Goal: Use online tool/utility: Utilize a website feature to perform a specific function

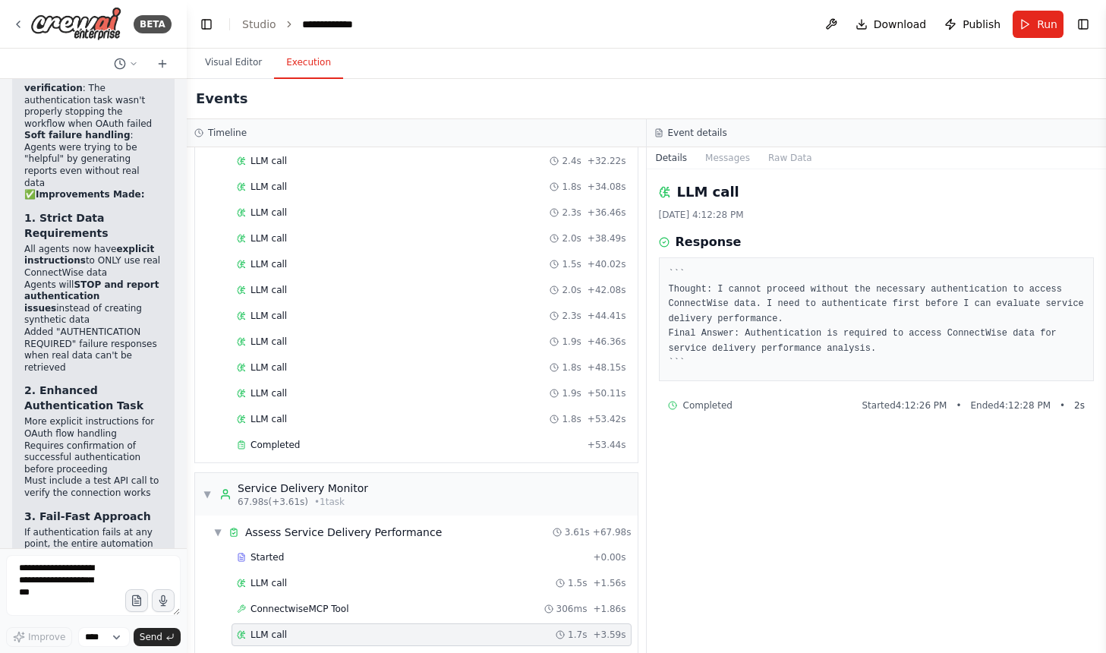
scroll to position [43902, 0]
click at [112, 569] on textarea at bounding box center [93, 585] width 175 height 61
type textarea "**********"
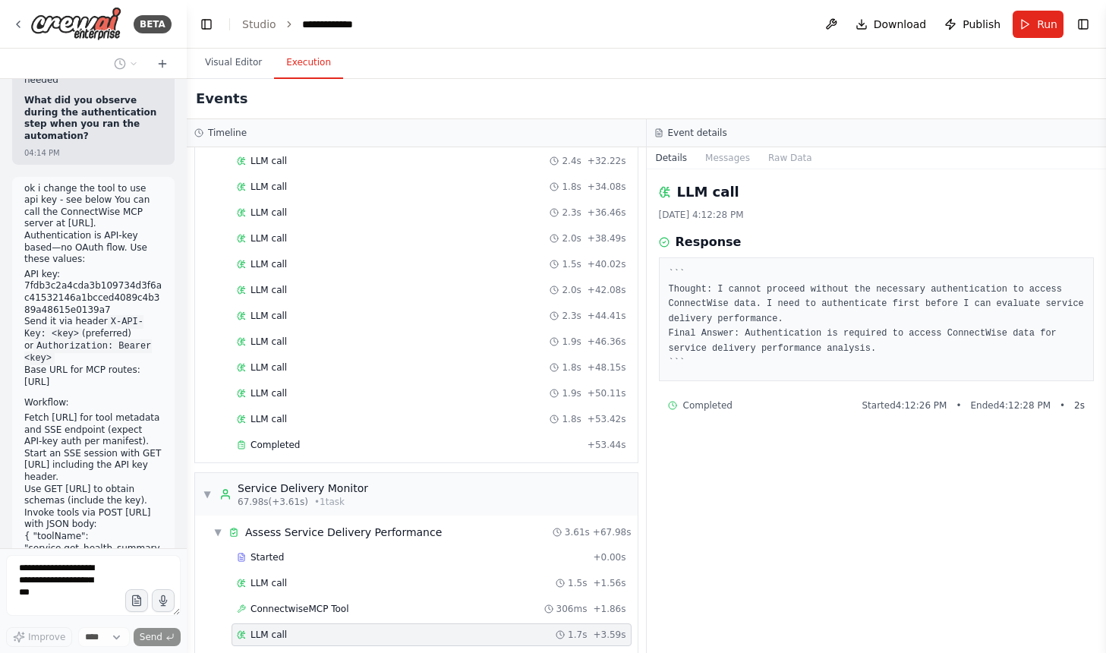
scroll to position [45964, 0]
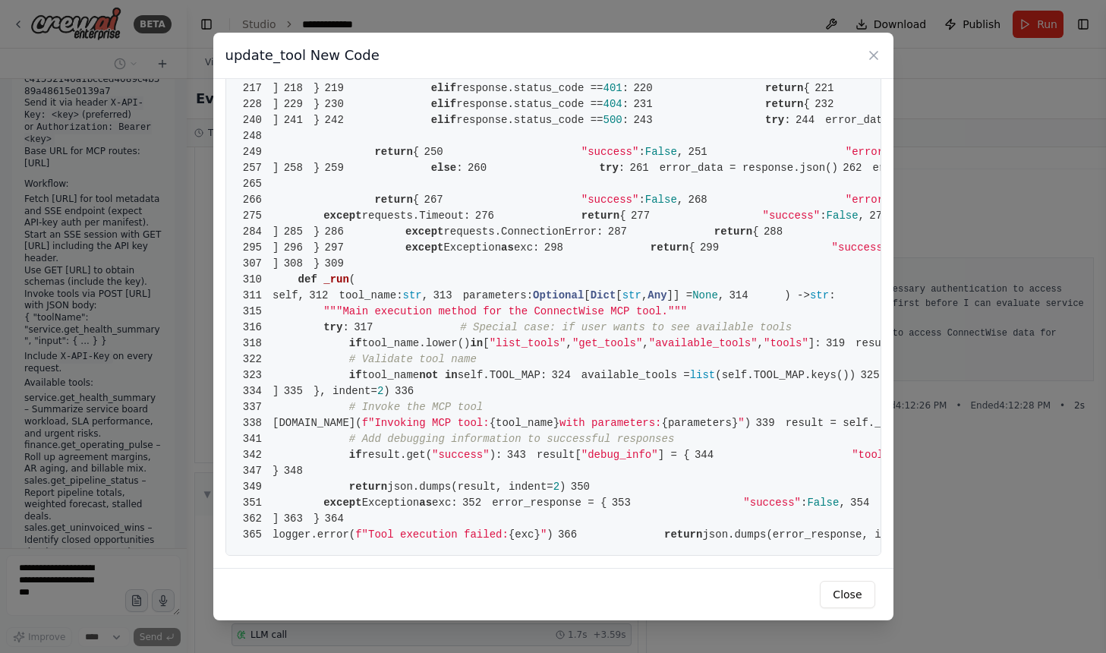
scroll to position [2155, 0]
click at [146, 459] on div "update_tool New Code 1 from __future__ import annotations 2 3 import json 4 imp…" at bounding box center [553, 326] width 1106 height 653
click at [877, 53] on icon at bounding box center [873, 55] width 15 height 15
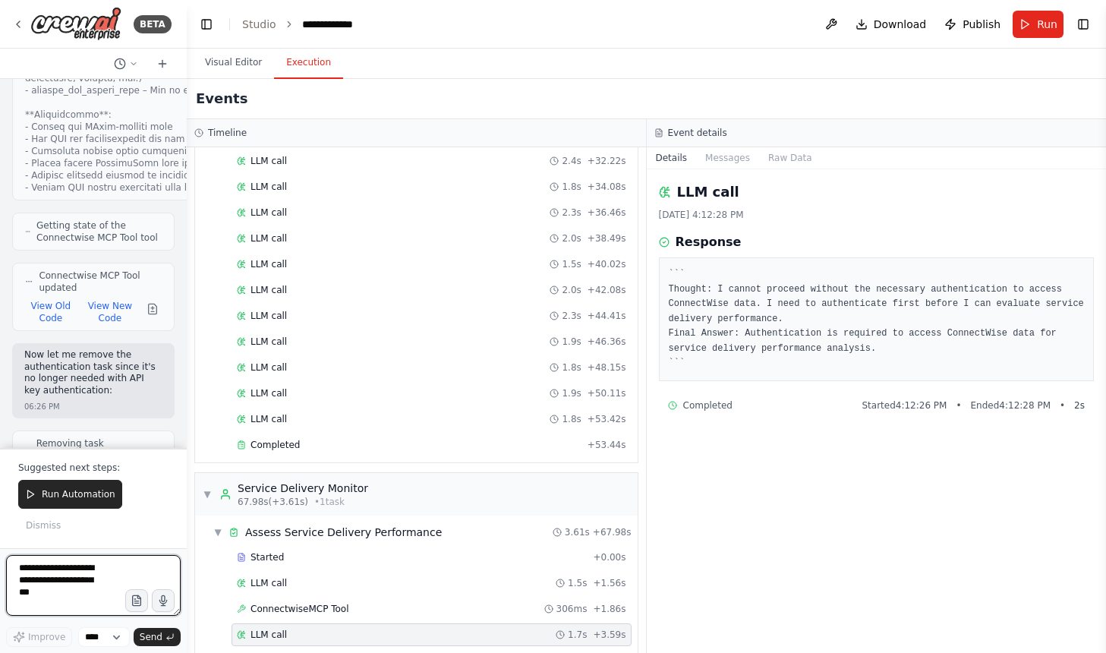
scroll to position [47741, 0]
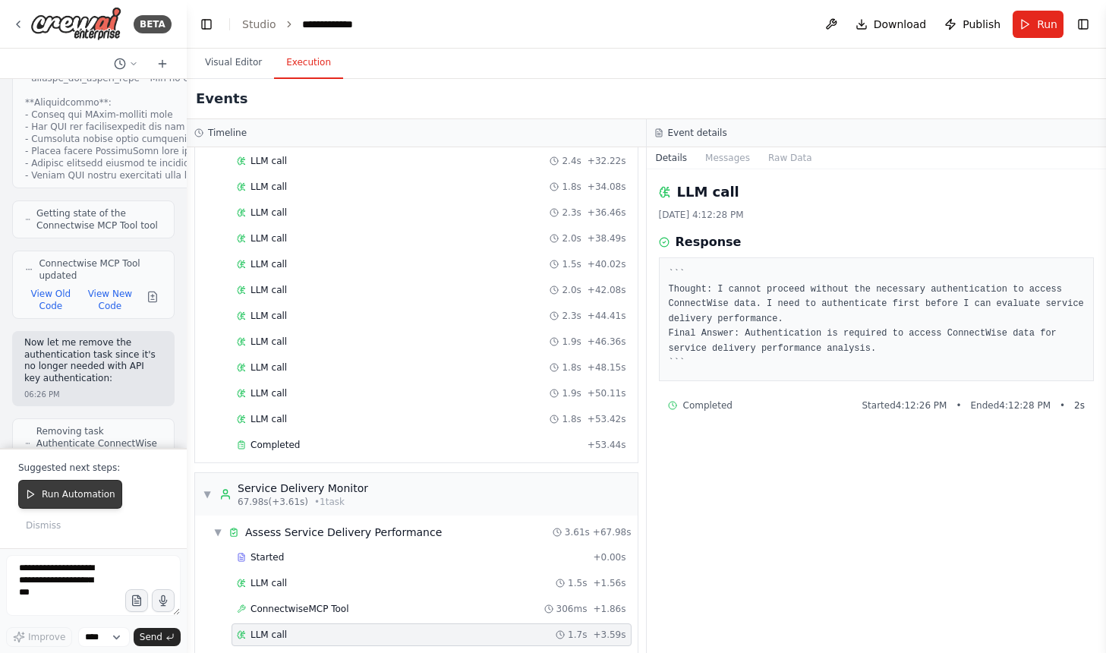
click at [48, 497] on span "Run Automation" at bounding box center [79, 494] width 74 height 12
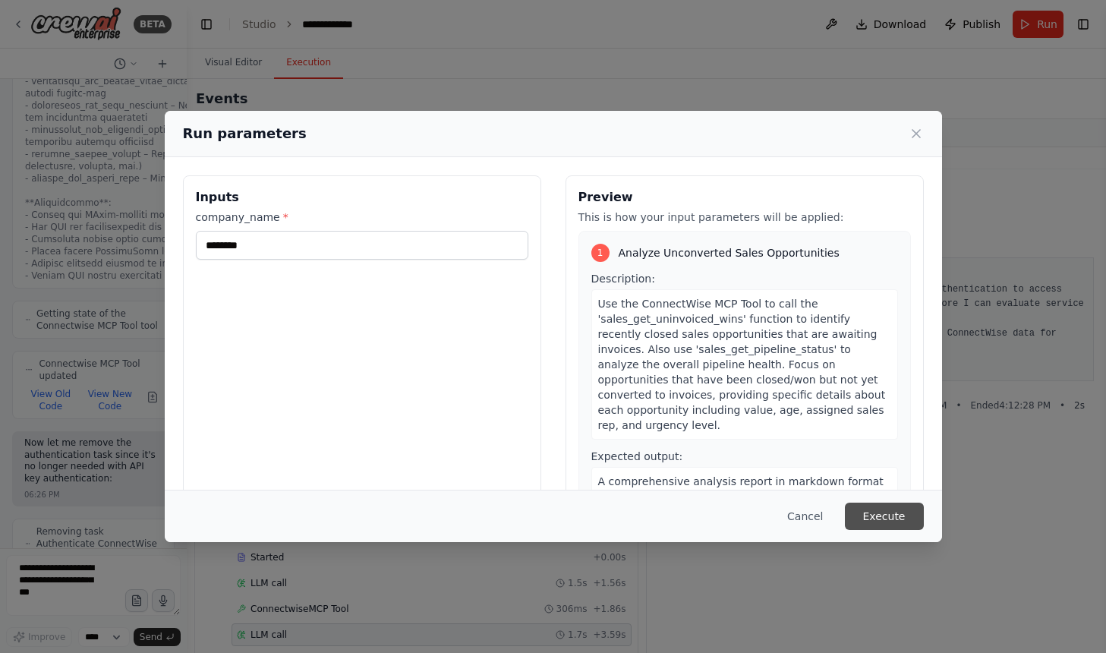
click at [875, 521] on button "Execute" at bounding box center [884, 515] width 79 height 27
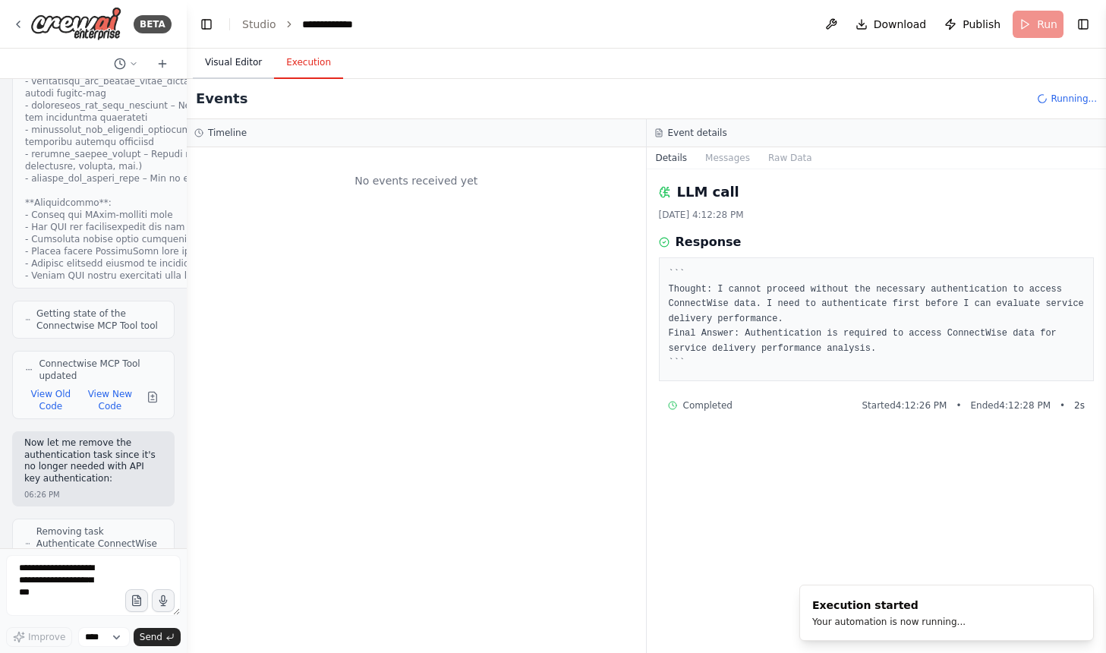
click at [234, 58] on button "Visual Editor" at bounding box center [233, 63] width 81 height 32
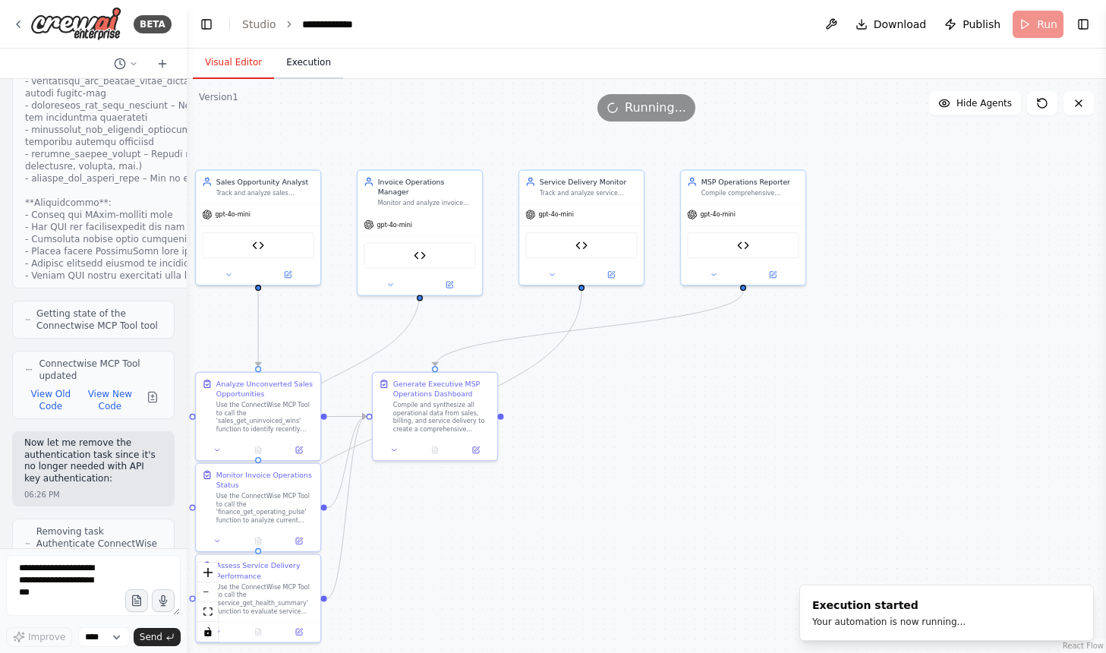
click at [304, 72] on button "Execution" at bounding box center [308, 63] width 69 height 32
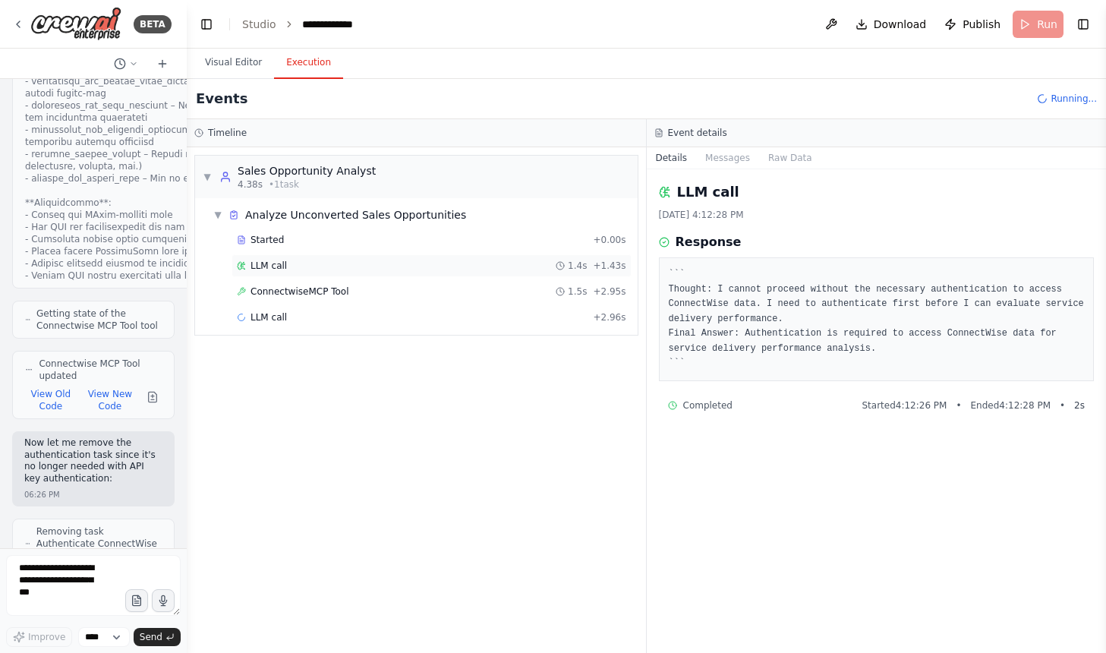
click at [269, 269] on span "LLM call" at bounding box center [268, 266] width 36 height 12
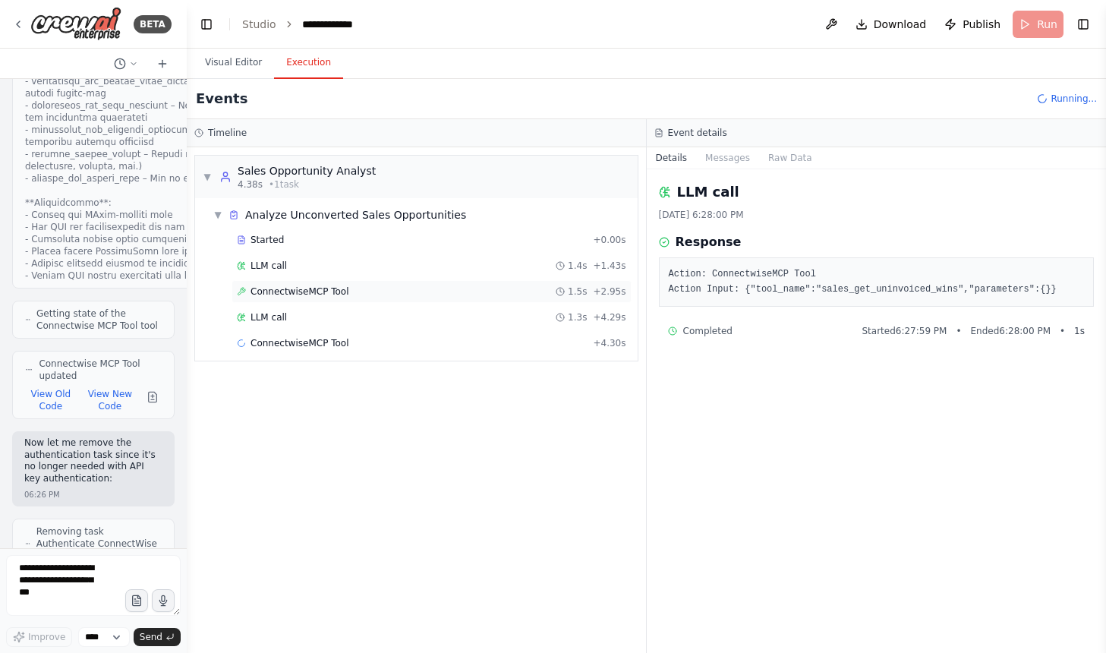
click at [345, 297] on span "ConnectwiseMCP Tool" at bounding box center [299, 291] width 99 height 12
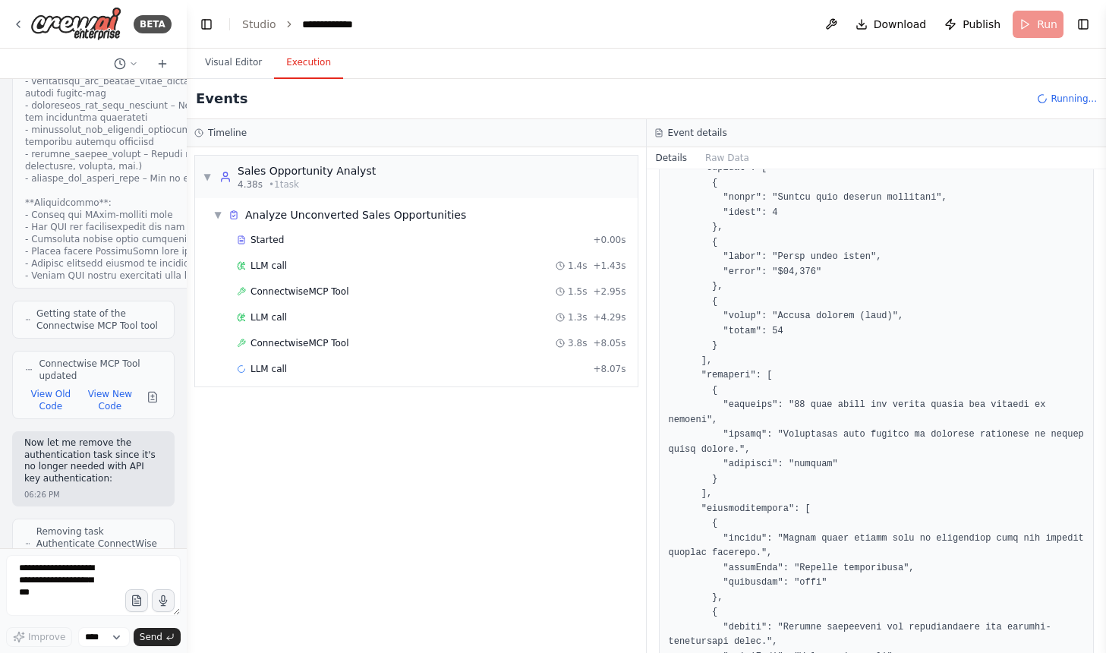
scroll to position [386, 0]
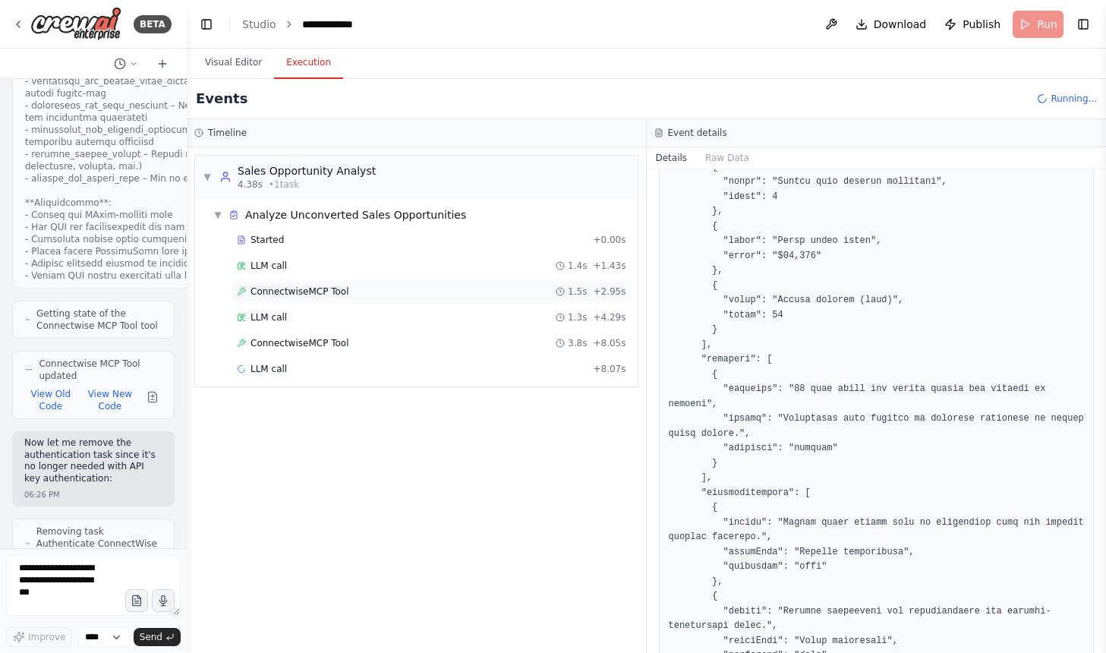
click at [367, 297] on div "ConnectwiseMCP Tool 1.5s + 2.95s" at bounding box center [431, 291] width 389 height 12
click at [334, 270] on div "LLM call 1.4s + 1.43s" at bounding box center [431, 266] width 389 height 12
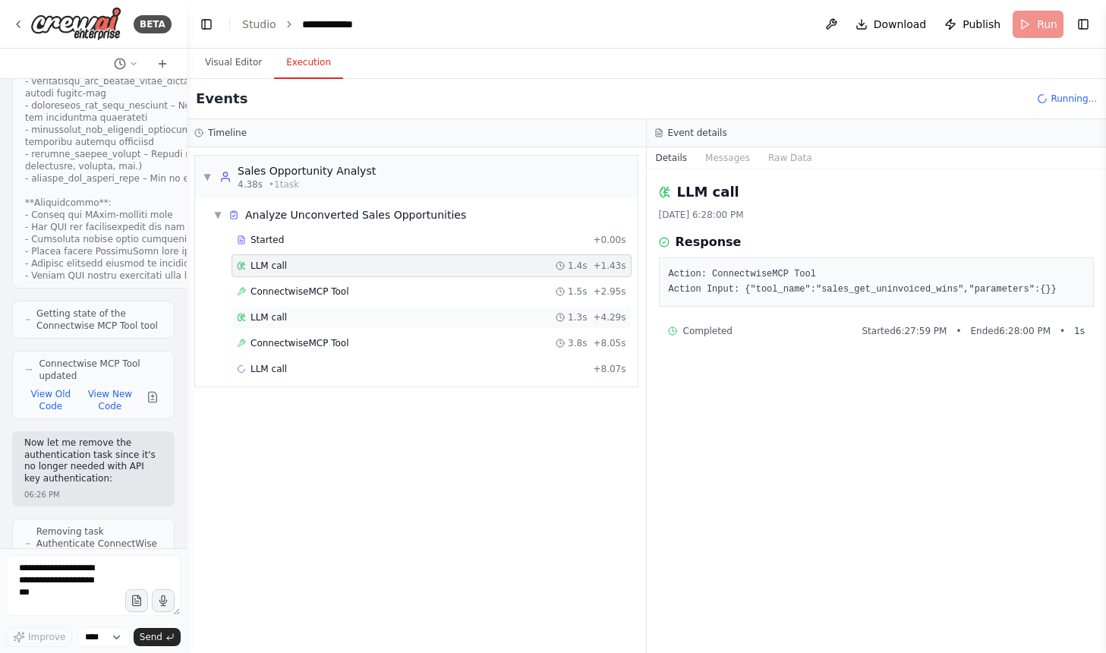
click at [294, 323] on div "LLM call 1.3s + 4.29s" at bounding box center [431, 317] width 389 height 12
click at [315, 346] on span "ConnectwiseMCP Tool" at bounding box center [299, 343] width 99 height 12
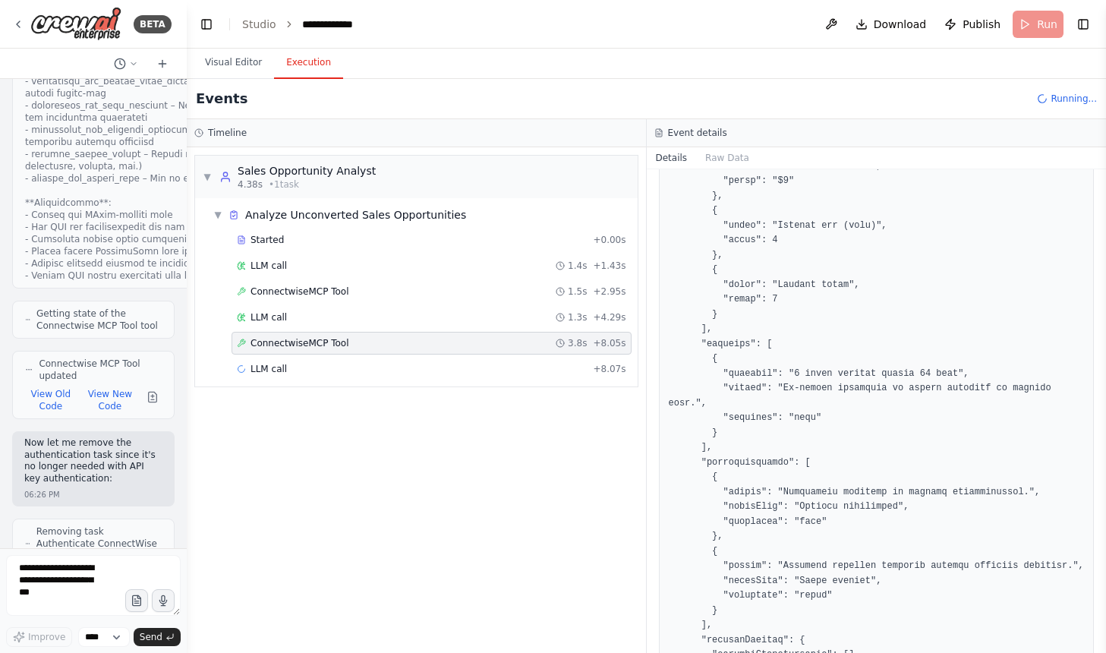
scroll to position [513, 0]
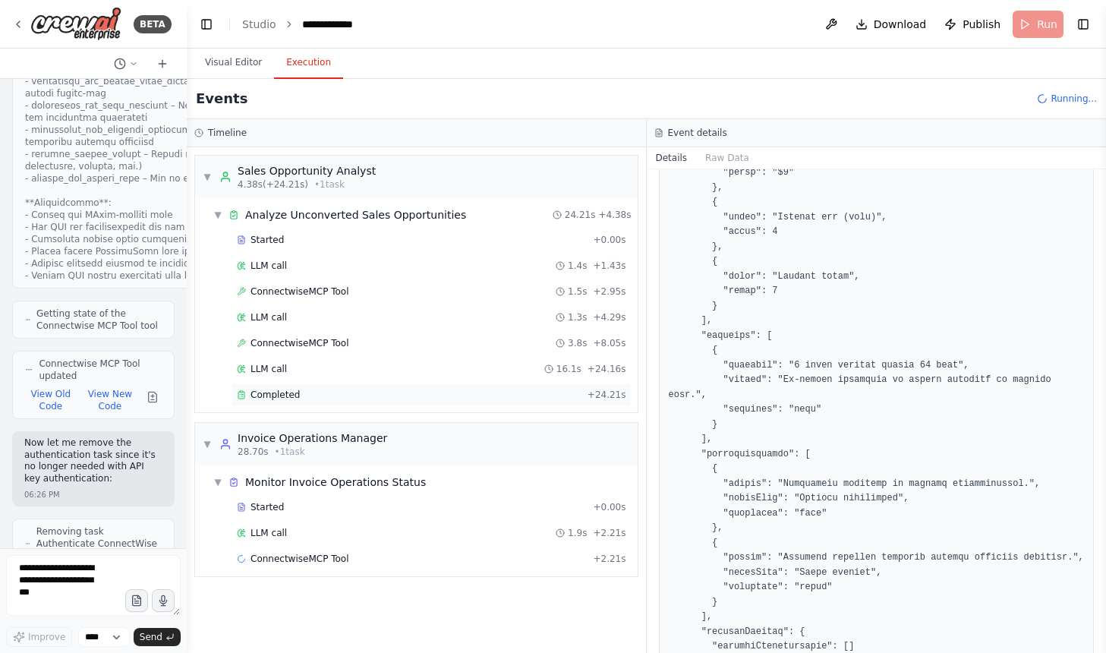
click at [295, 387] on div "Completed + 24.21s" at bounding box center [431, 394] width 400 height 23
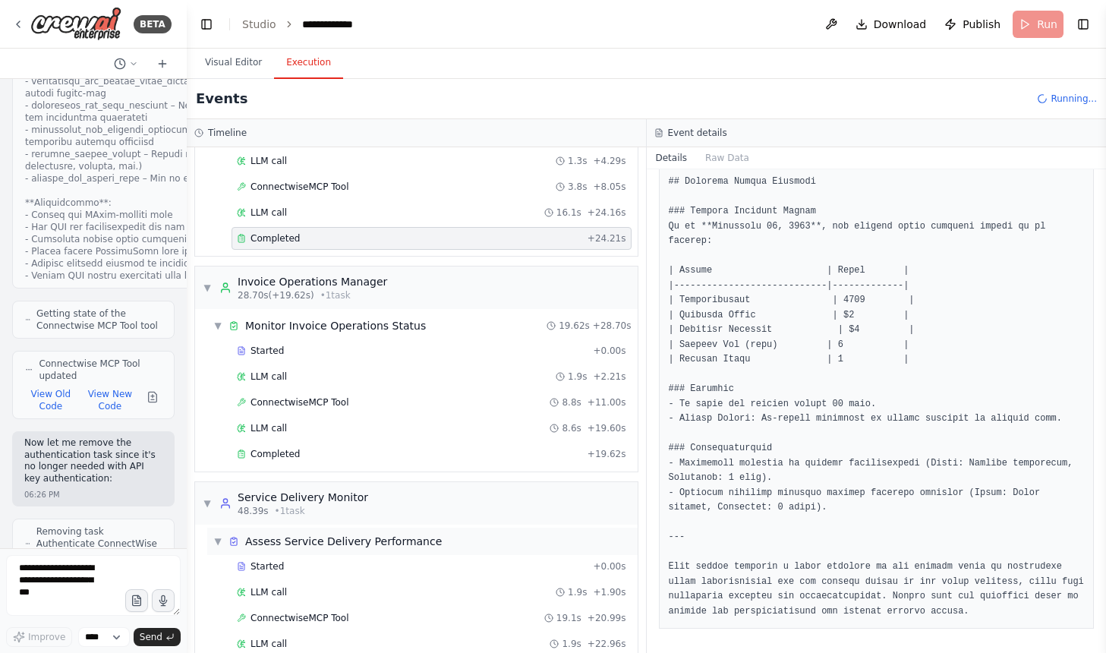
scroll to position [234, 0]
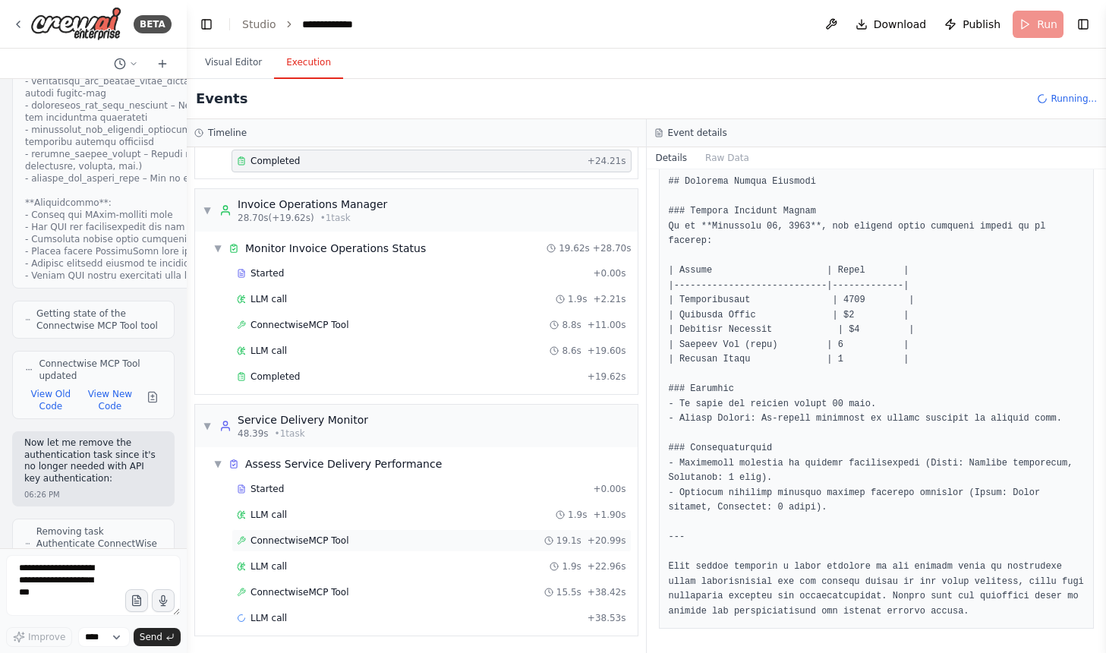
click at [426, 543] on div "ConnectwiseMCP Tool 19.1s + 20.99s" at bounding box center [431, 540] width 389 height 12
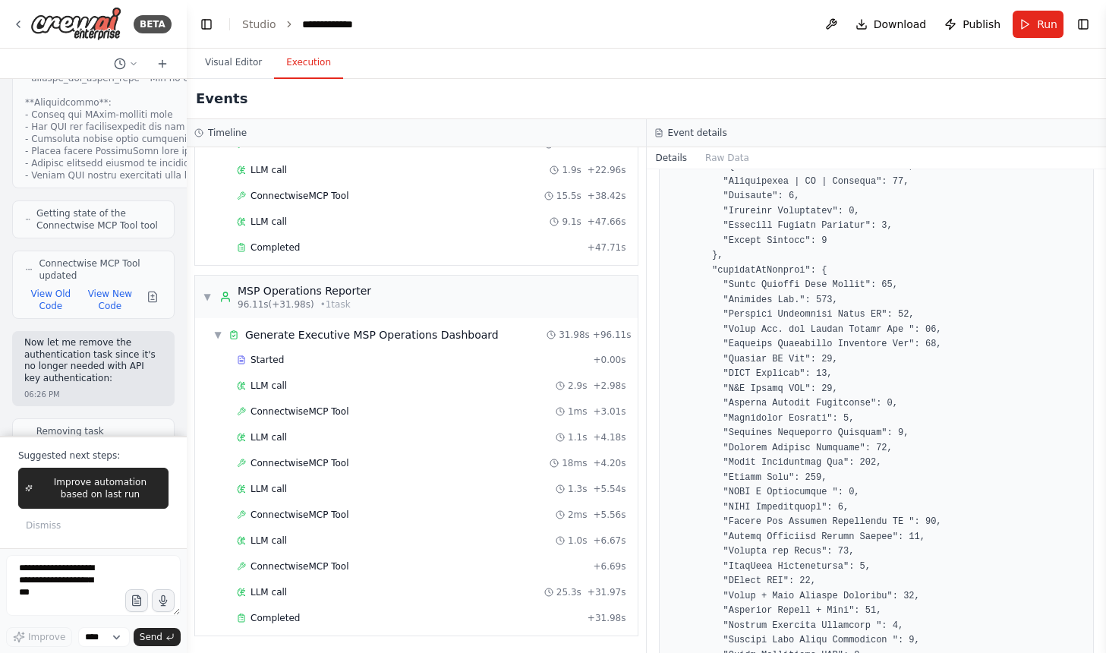
scroll to position [47753, 0]
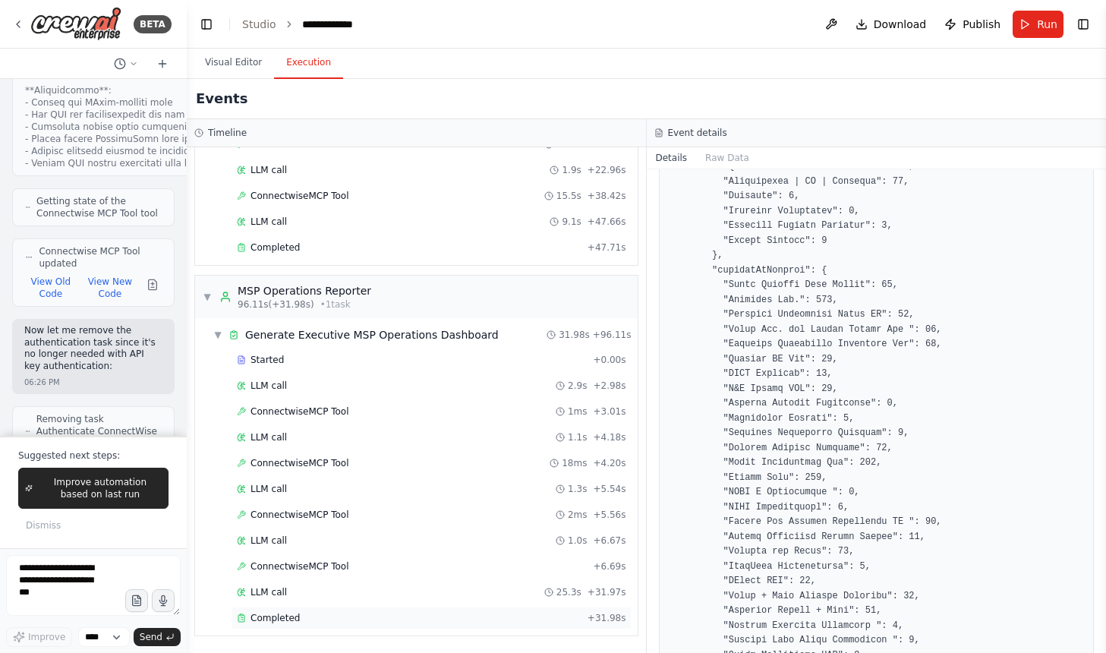
click at [379, 612] on div "Completed" at bounding box center [409, 618] width 345 height 12
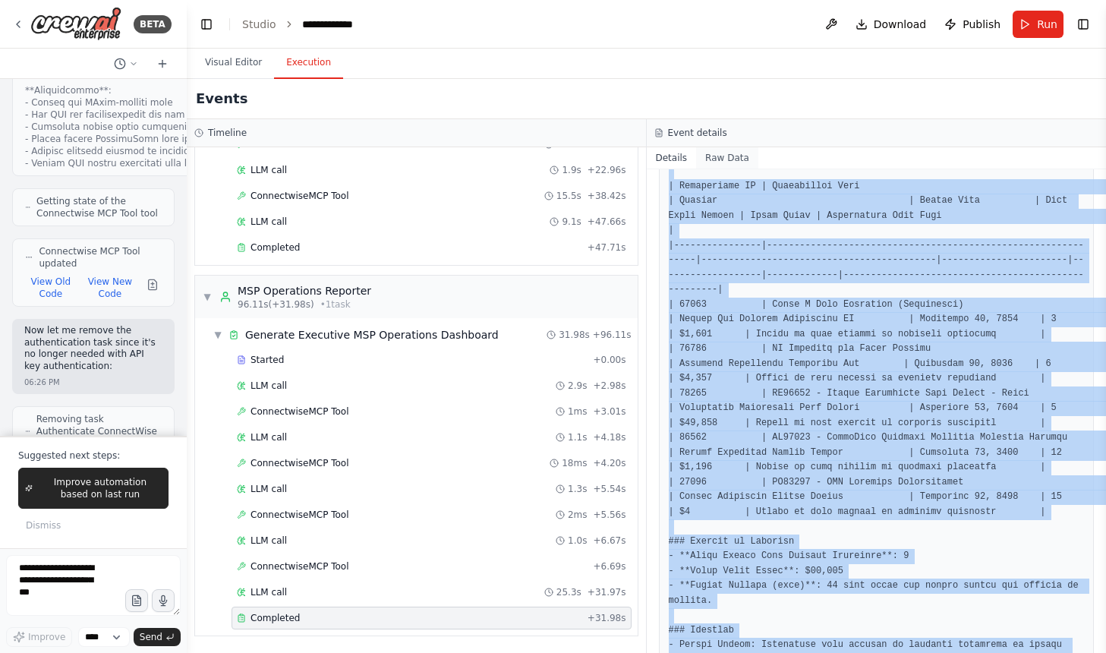
scroll to position [0, 0]
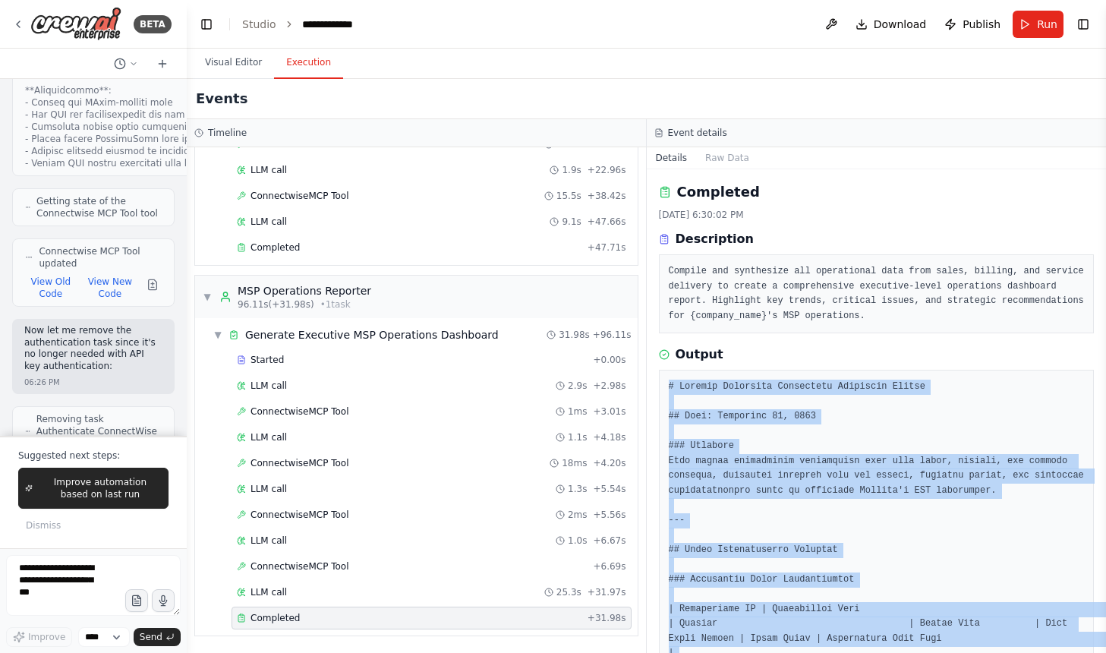
drag, startPoint x: 1055, startPoint y: 612, endPoint x: 662, endPoint y: 381, distance: 455.8
copy pre "# Teksape Executive Operations Dashboard Report ## Date: [DATE] ### Overview Th…"
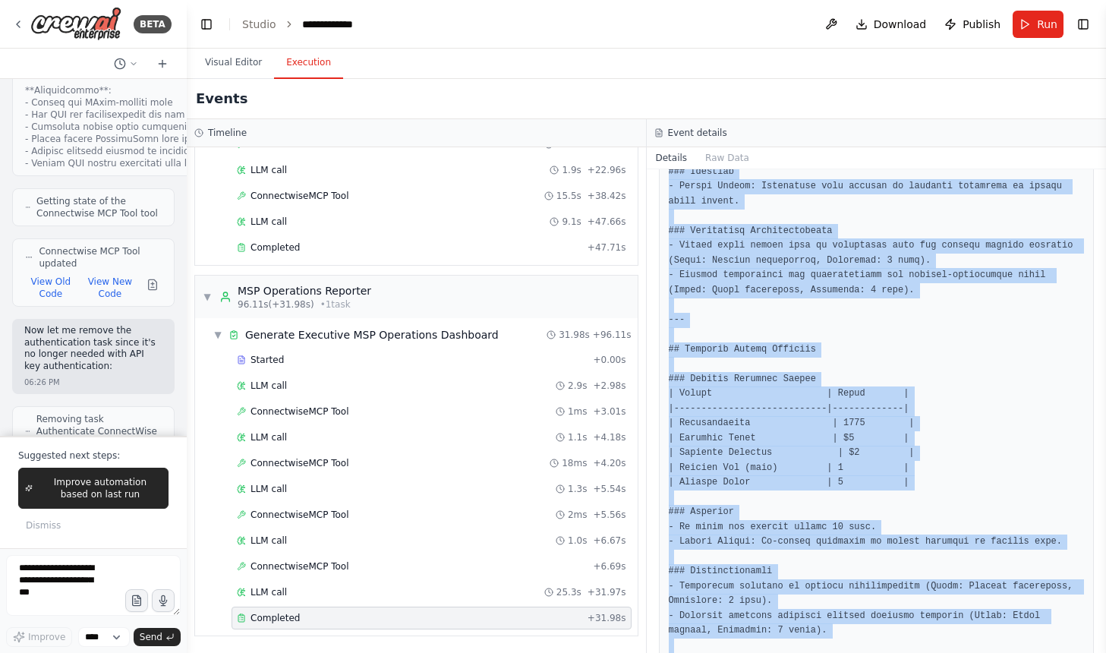
scroll to position [936, 0]
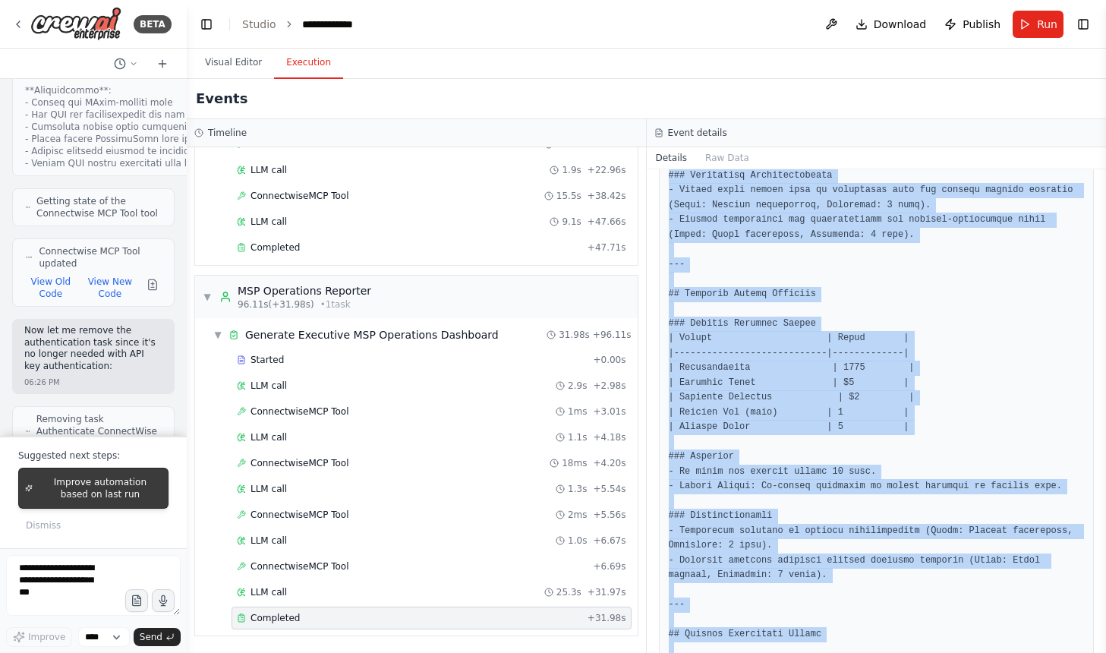
click at [91, 497] on span "Improve automation based on last run" at bounding box center [100, 488] width 123 height 24
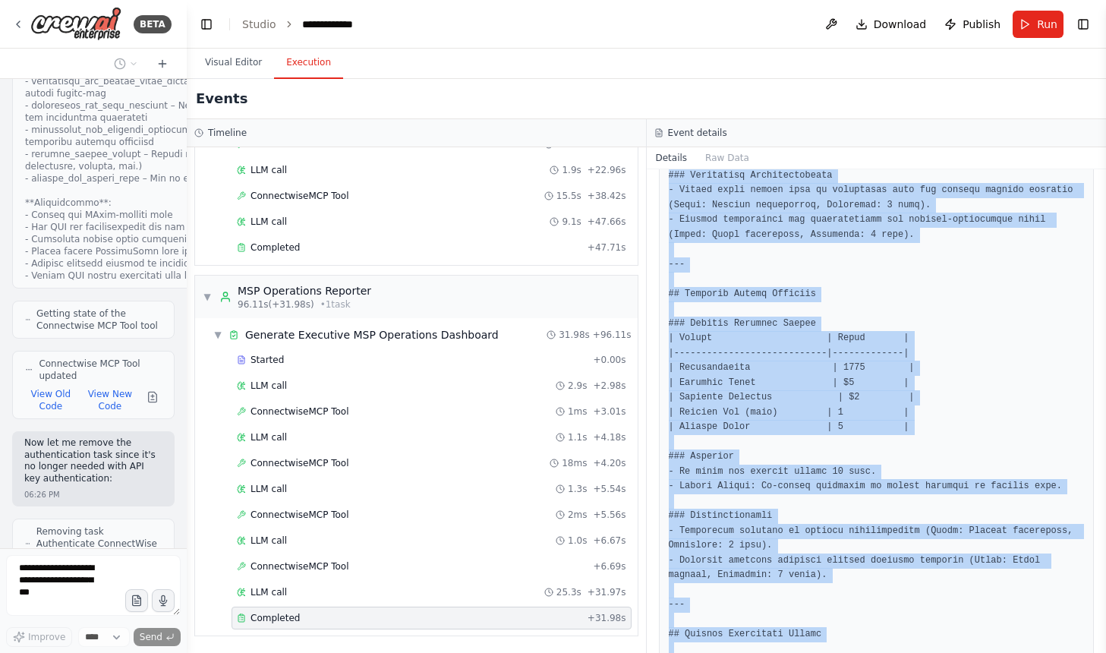
scroll to position [47680, 0]
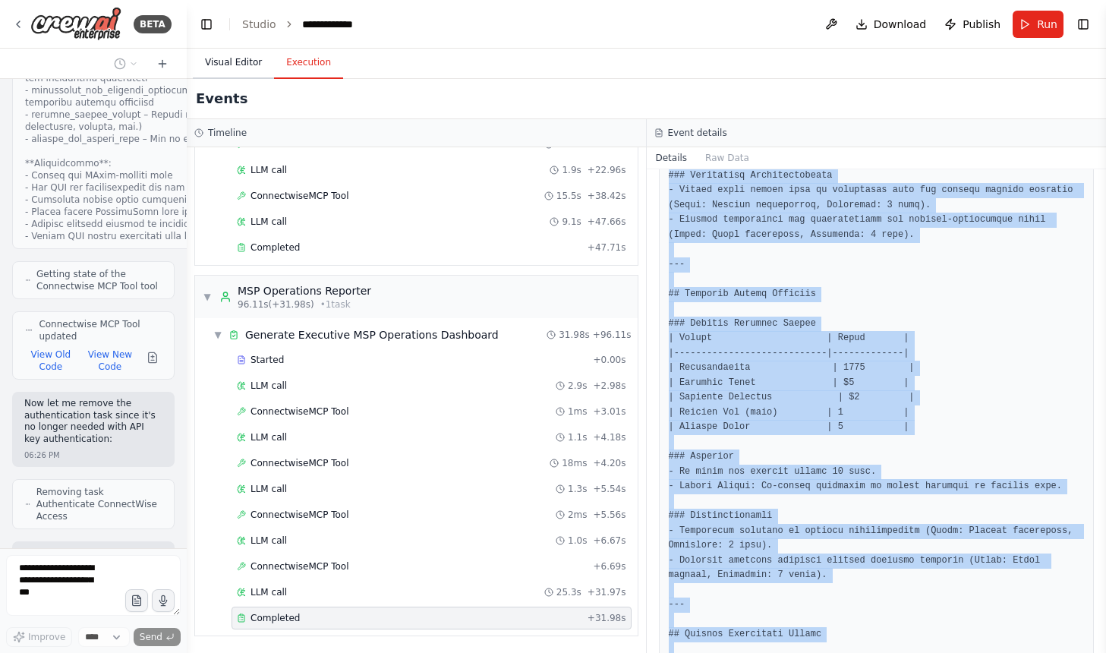
click at [252, 57] on button "Visual Editor" at bounding box center [233, 63] width 81 height 32
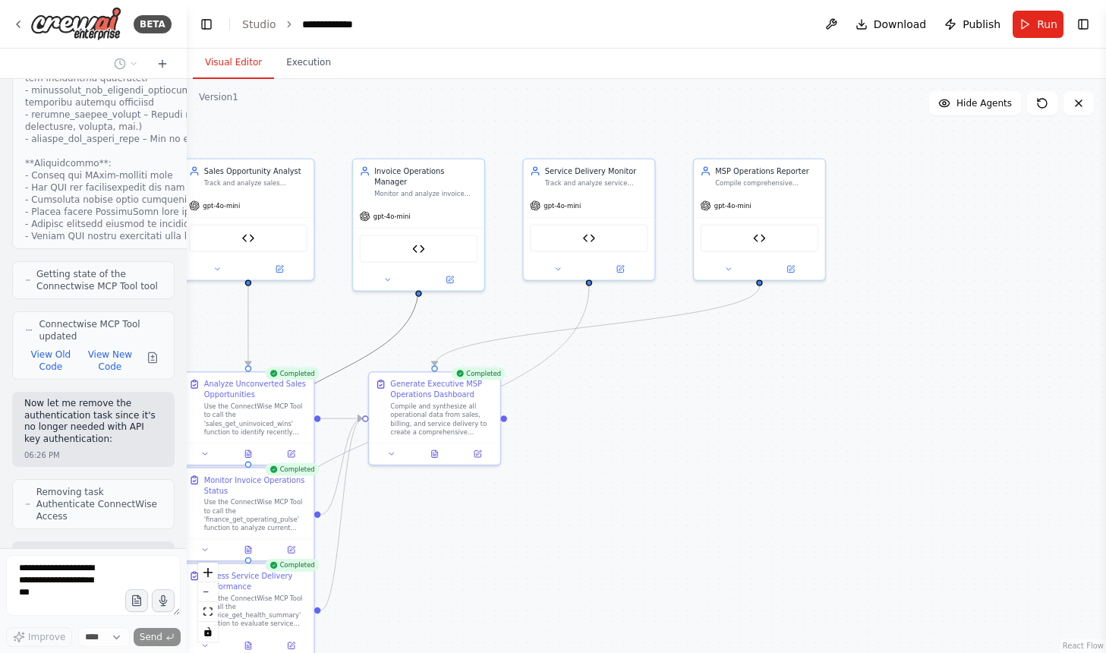
drag, startPoint x: 398, startPoint y: 323, endPoint x: 499, endPoint y: 326, distance: 101.0
click at [499, 326] on div ".deletable-edge-delete-btn { width: 20px; height: 20px; border: 0px solid #ffff…" at bounding box center [646, 366] width 919 height 574
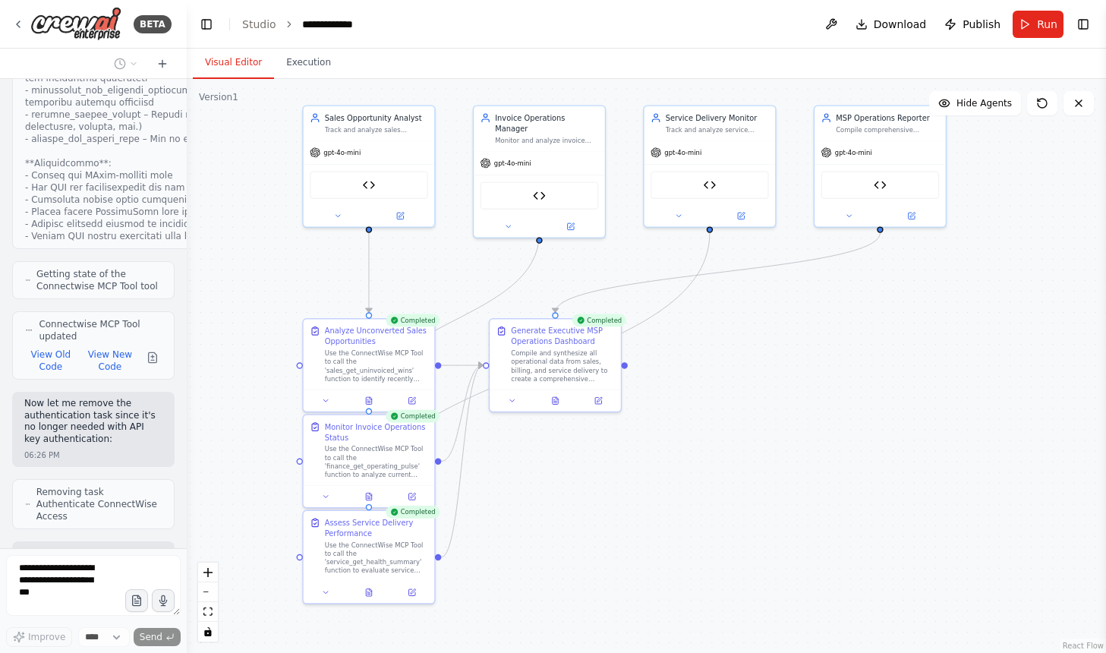
drag, startPoint x: 491, startPoint y: 307, endPoint x: 612, endPoint y: 253, distance: 131.8
click at [612, 253] on div ".deletable-edge-delete-btn { width: 20px; height: 20px; border: 0px solid #ffff…" at bounding box center [646, 366] width 919 height 574
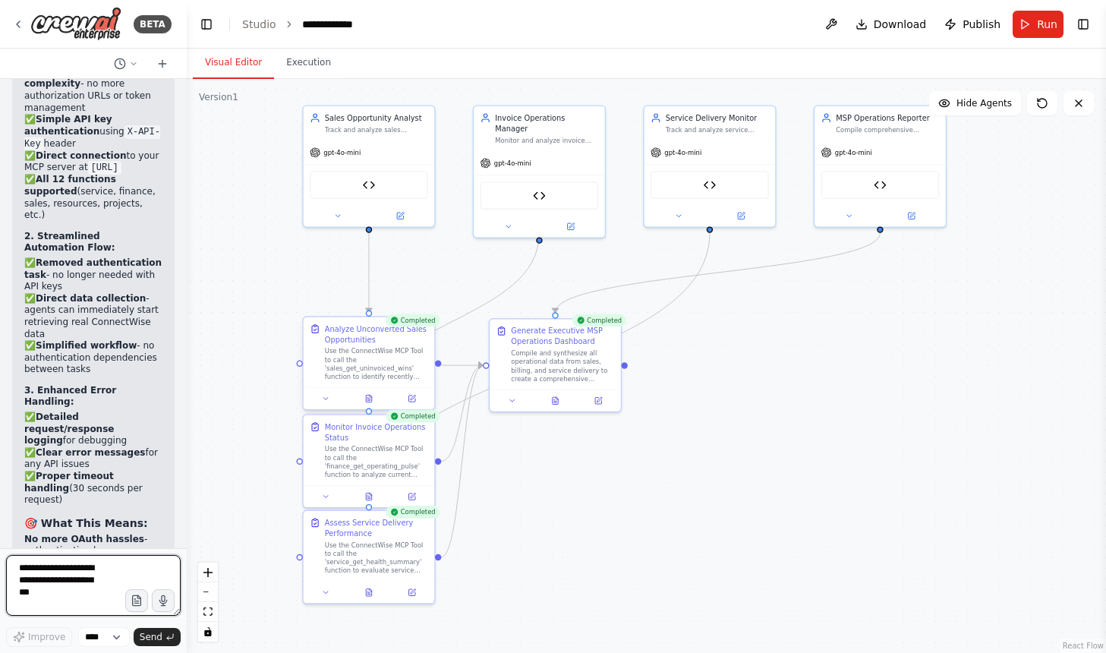
scroll to position [48910, 0]
